Goal: Information Seeking & Learning: Learn about a topic

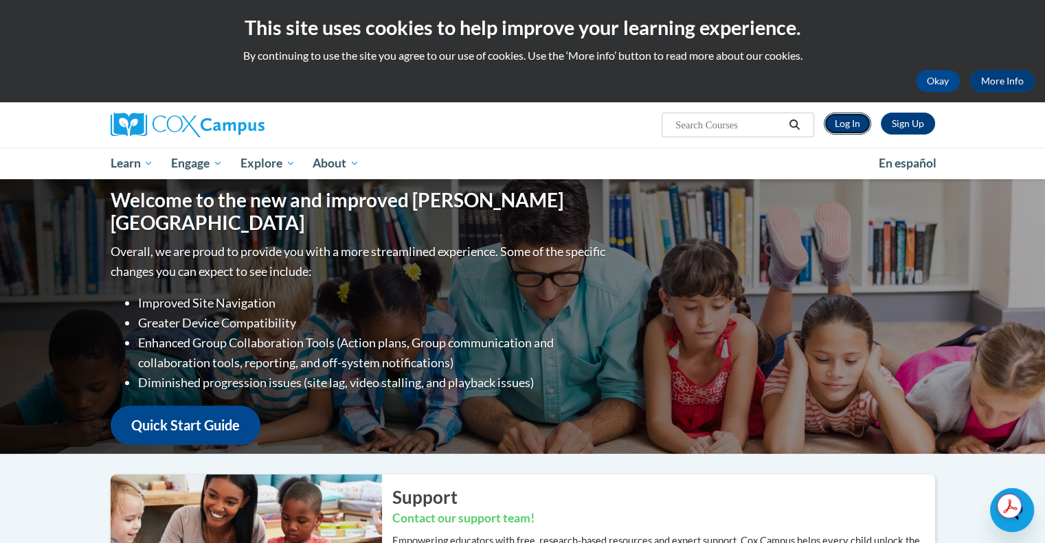
click at [846, 130] on link "Log In" at bounding box center [847, 124] width 47 height 22
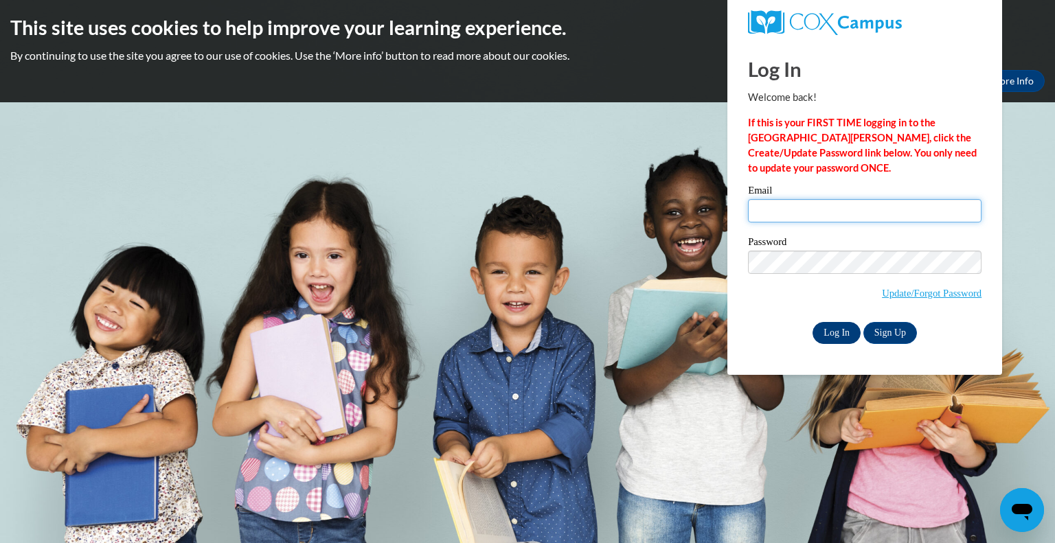
type input "[PERSON_NAME][EMAIL_ADDRESS][PERSON_NAME][DOMAIN_NAME]"
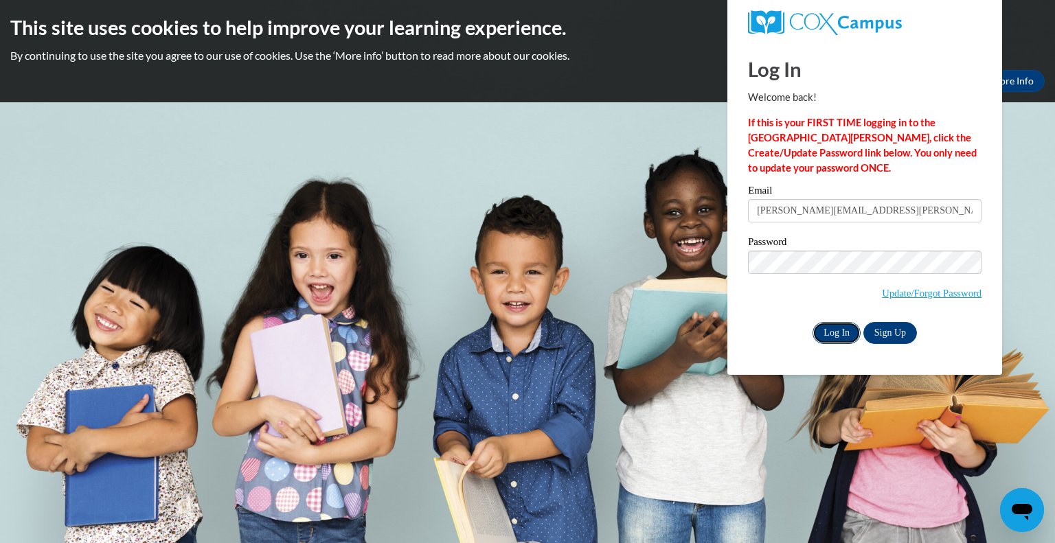
click at [837, 332] on input "Log In" at bounding box center [837, 333] width 48 height 22
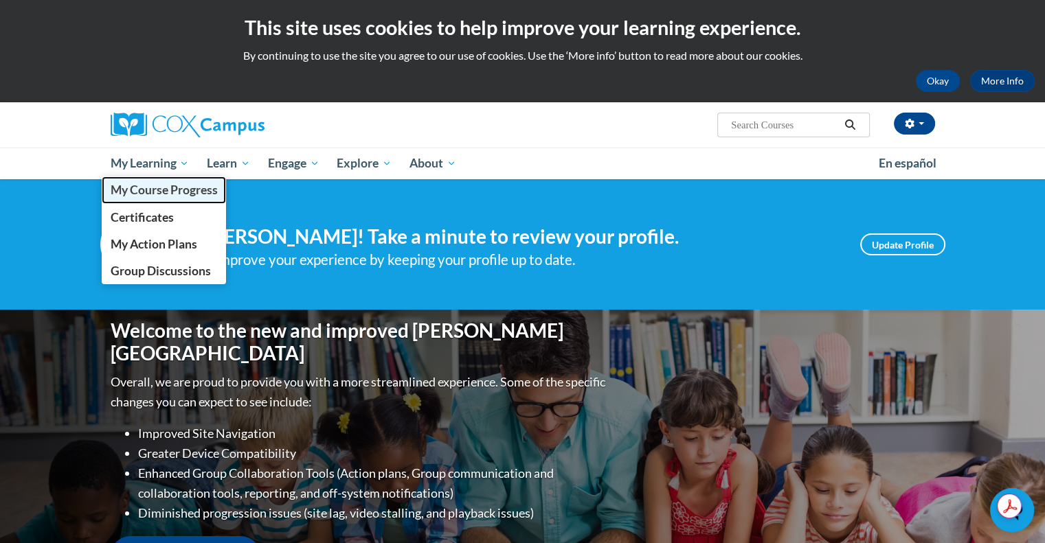
click at [194, 188] on span "My Course Progress" at bounding box center [163, 190] width 107 height 14
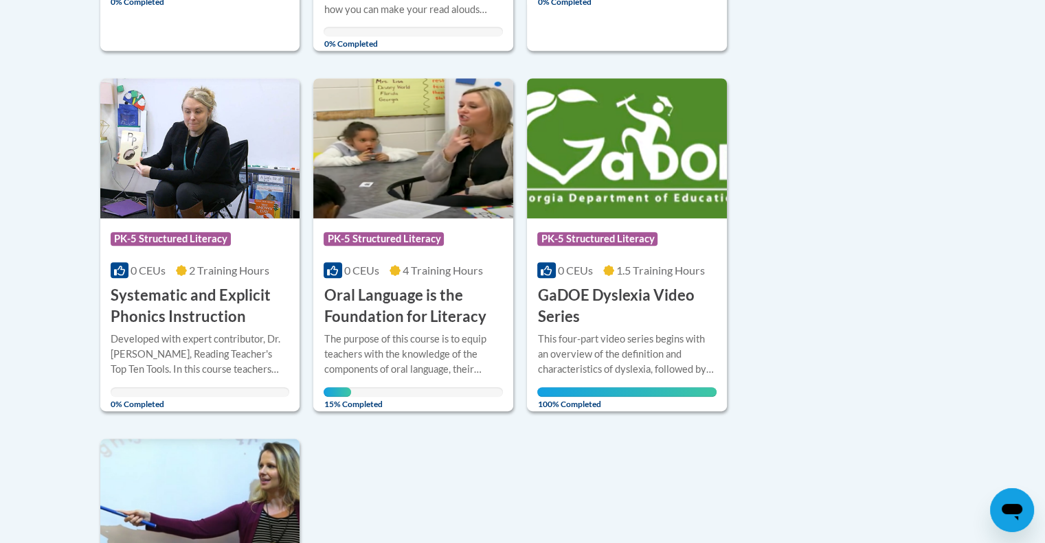
scroll to position [701, 0]
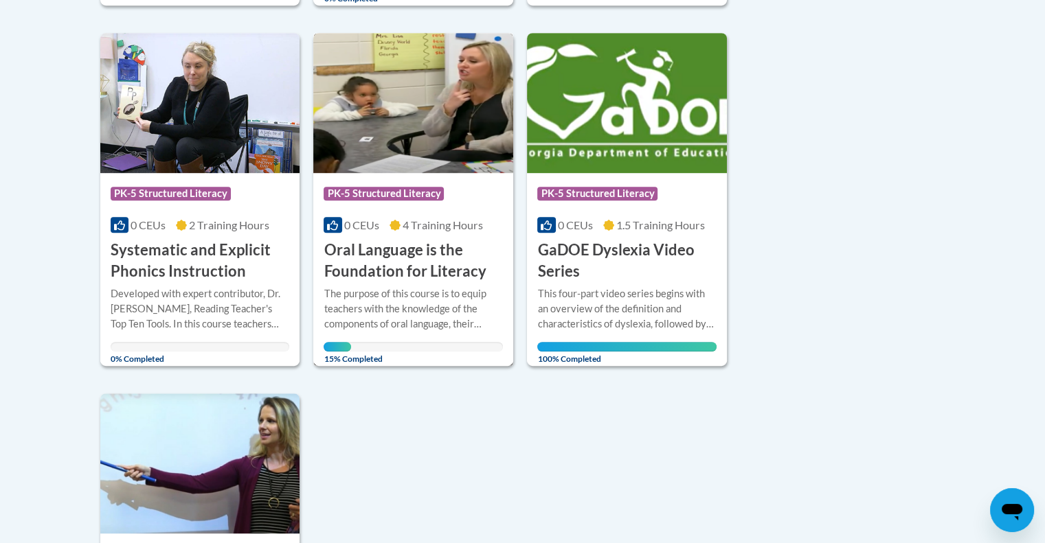
click at [434, 253] on h3 "Oral Language is the Foundation for Literacy" at bounding box center [413, 261] width 179 height 43
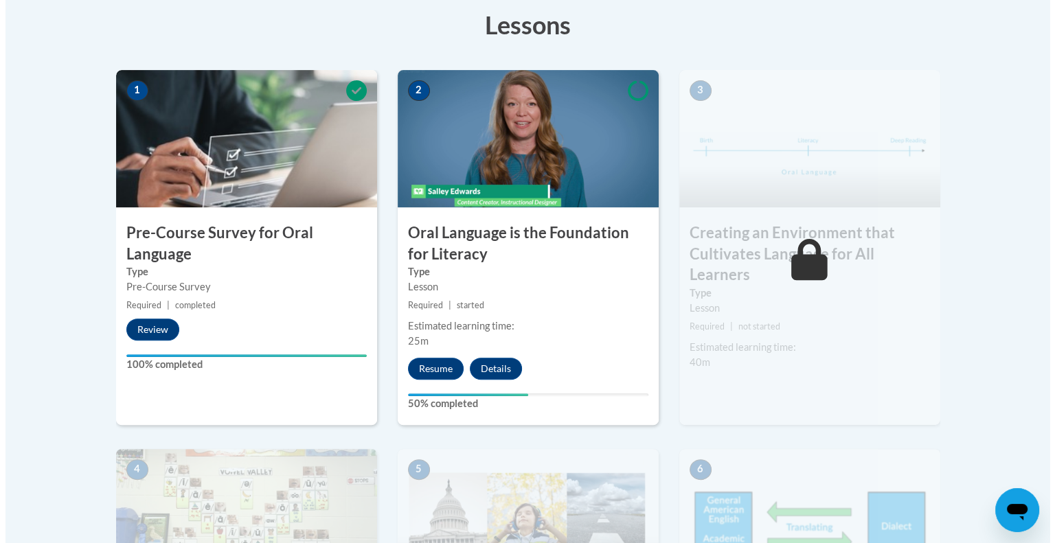
scroll to position [405, 0]
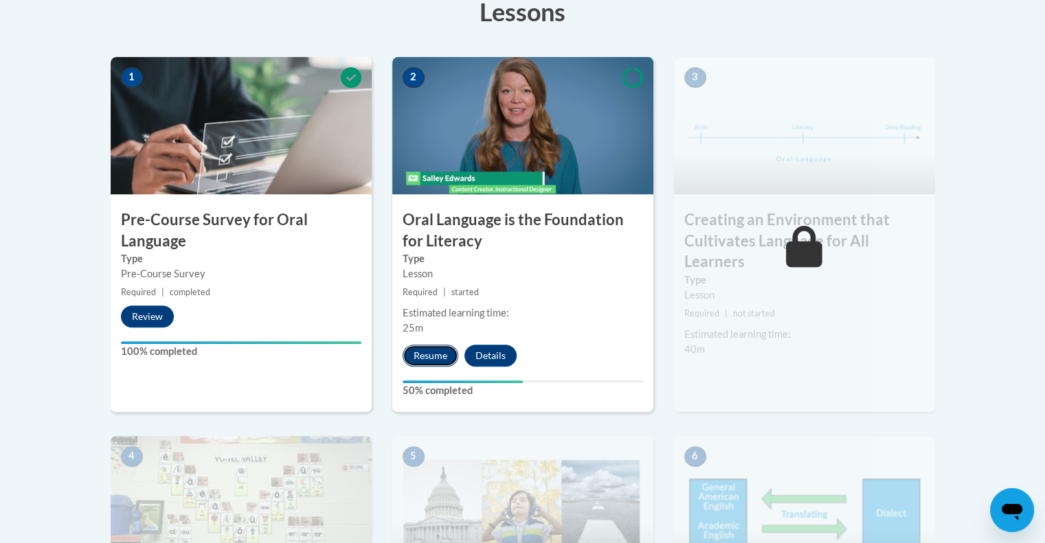
click at [427, 348] on button "Resume" at bounding box center [430, 356] width 56 height 22
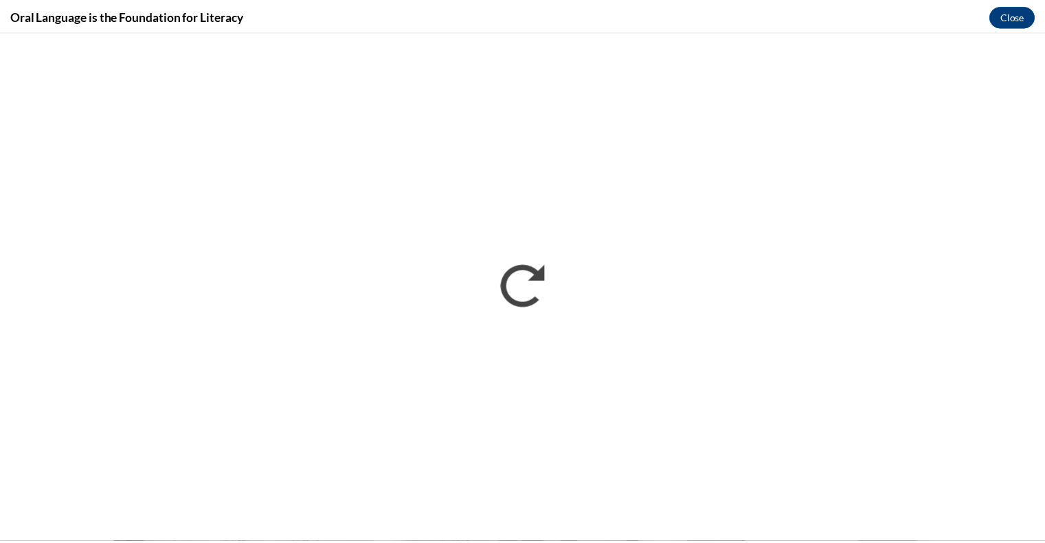
scroll to position [0, 0]
